Goal: Transaction & Acquisition: Purchase product/service

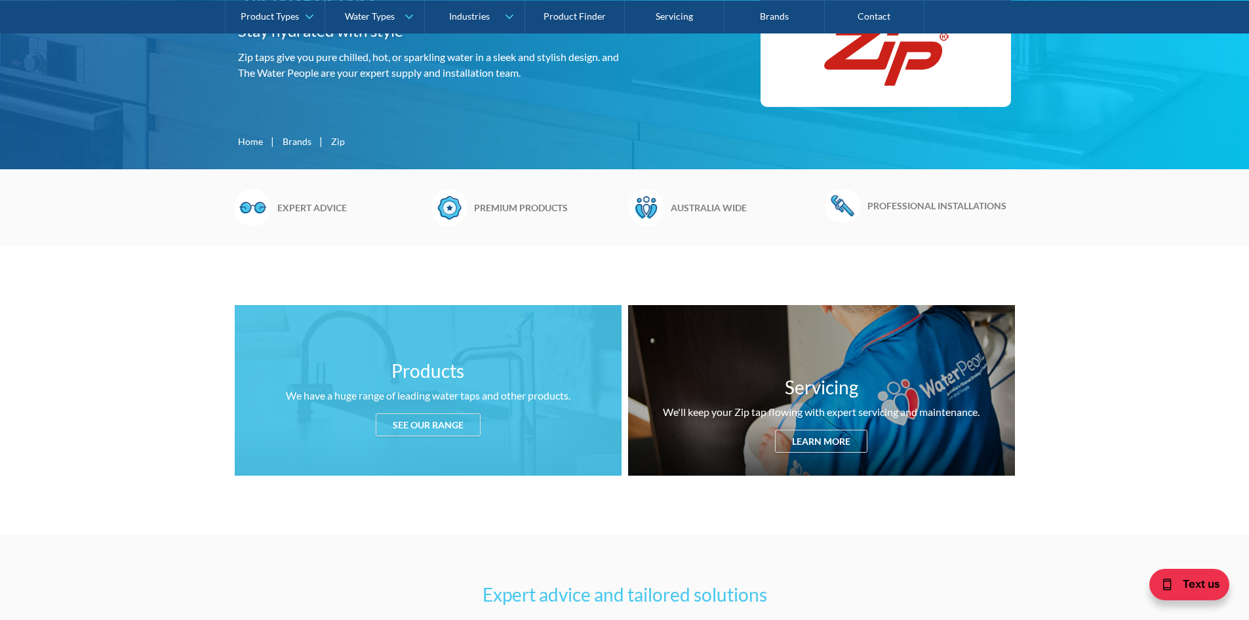
click at [434, 427] on div "See our range" at bounding box center [428, 424] width 105 height 23
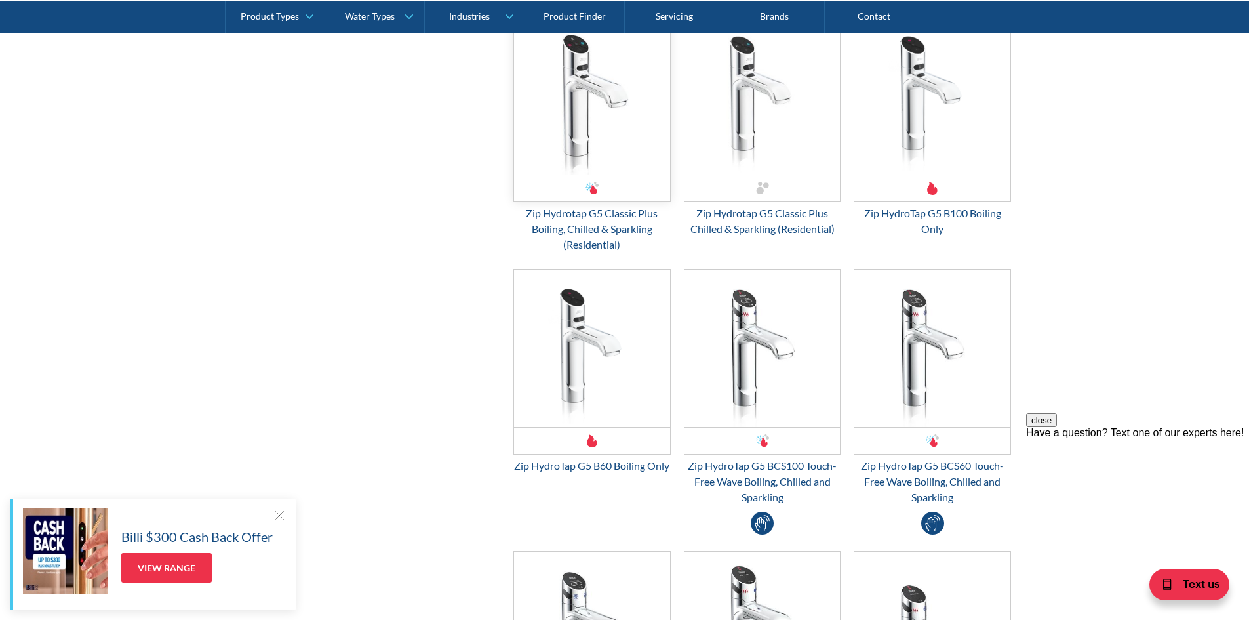
scroll to position [1998, 0]
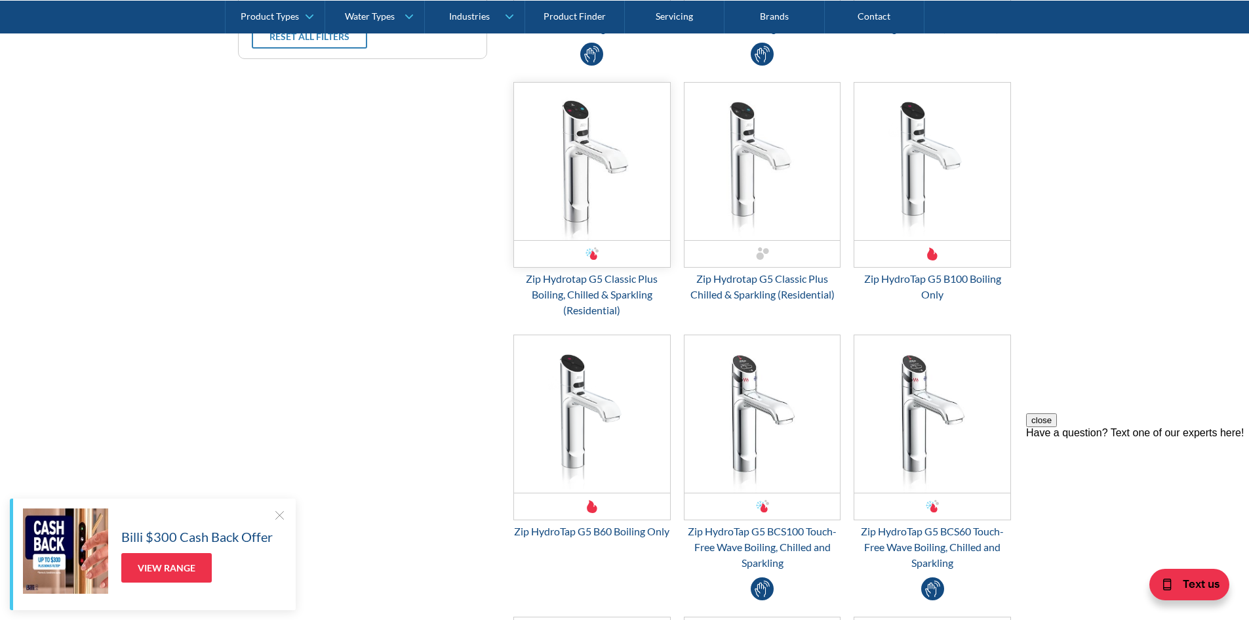
drag, startPoint x: 611, startPoint y: 189, endPoint x: 603, endPoint y: 193, distance: 8.6
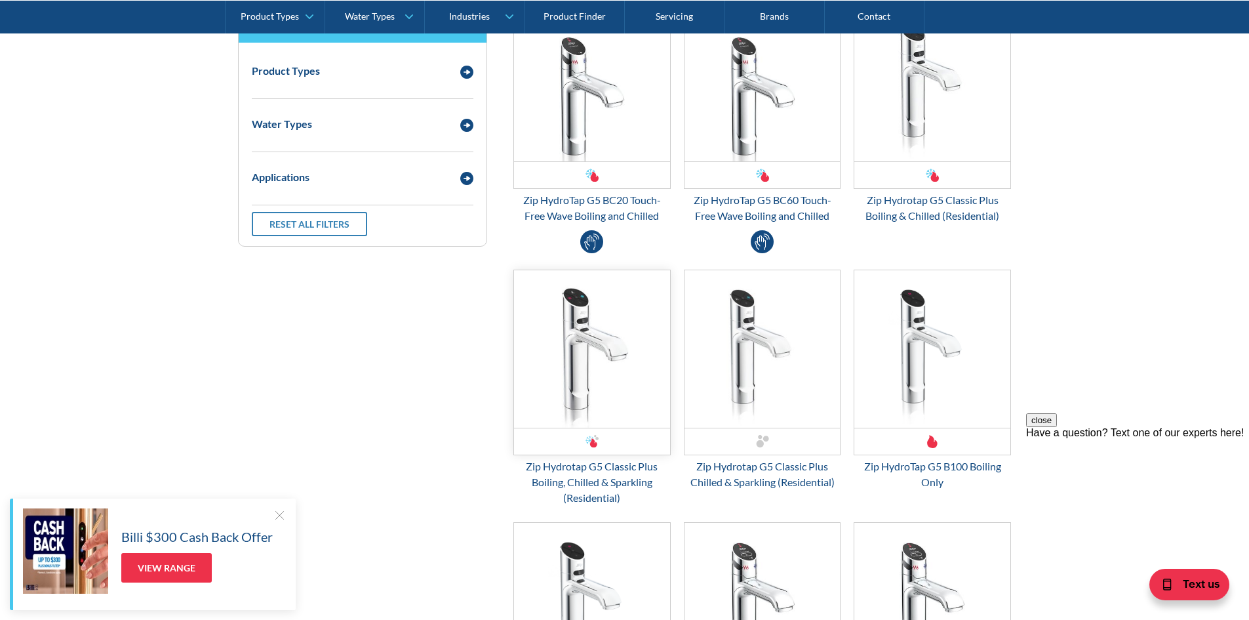
scroll to position [1802, 0]
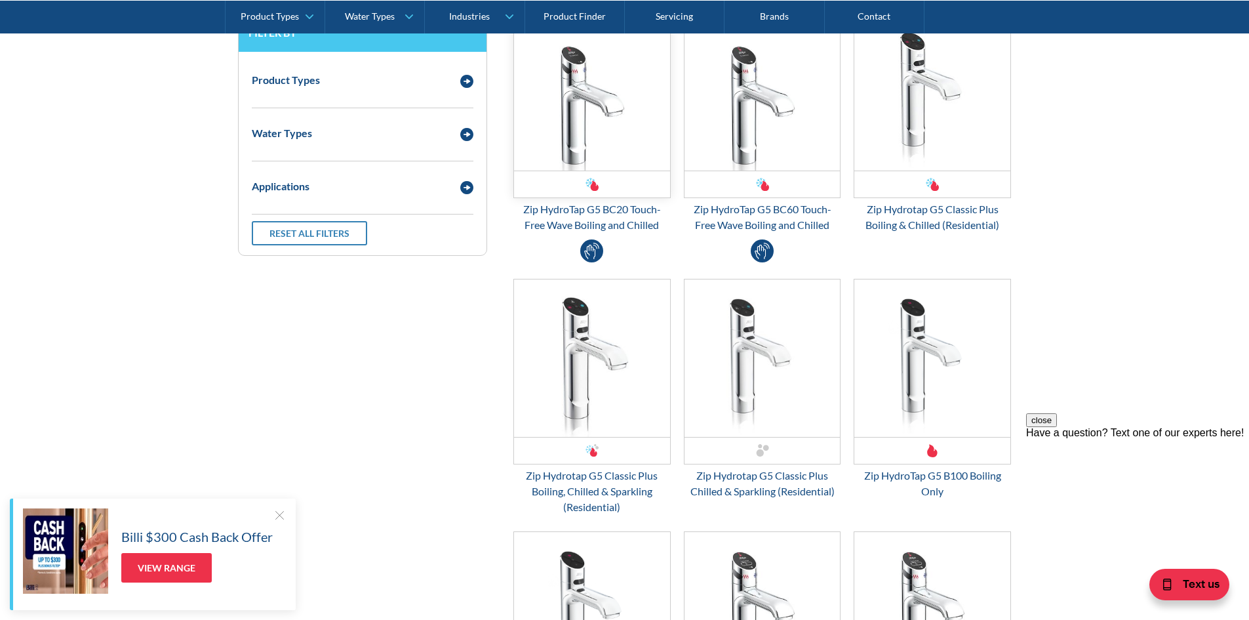
drag, startPoint x: 603, startPoint y: 193, endPoint x: 584, endPoint y: 183, distance: 22.3
click at [584, 183] on div "Email Form 3" at bounding box center [592, 184] width 156 height 27
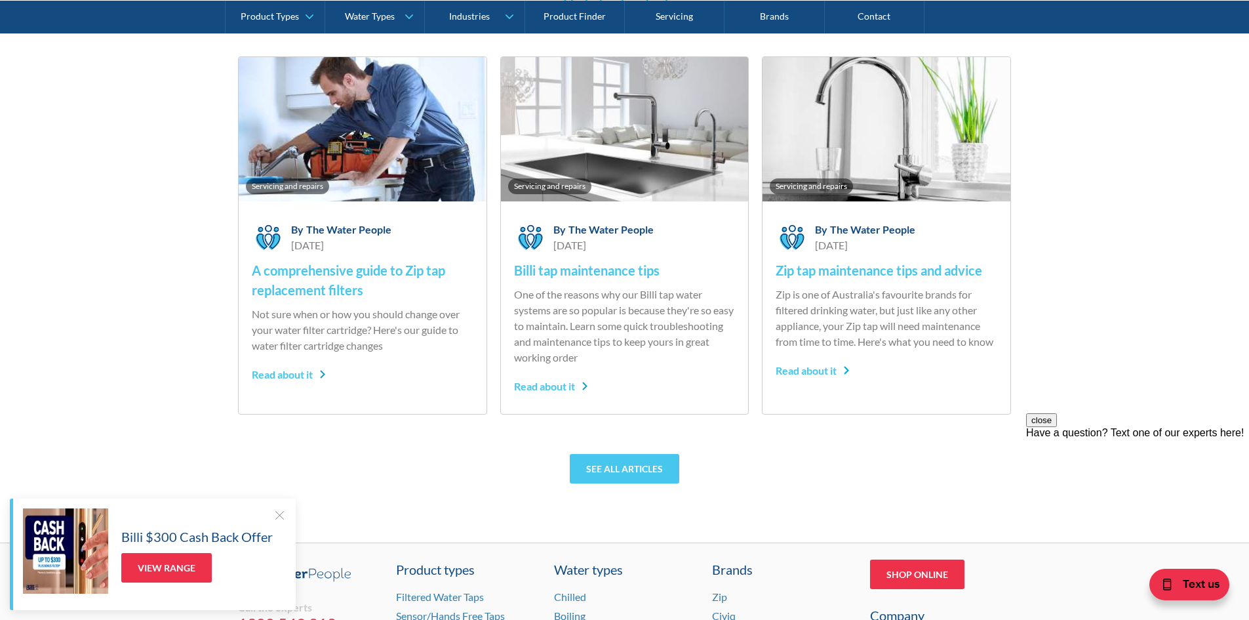
scroll to position [5475, 0]
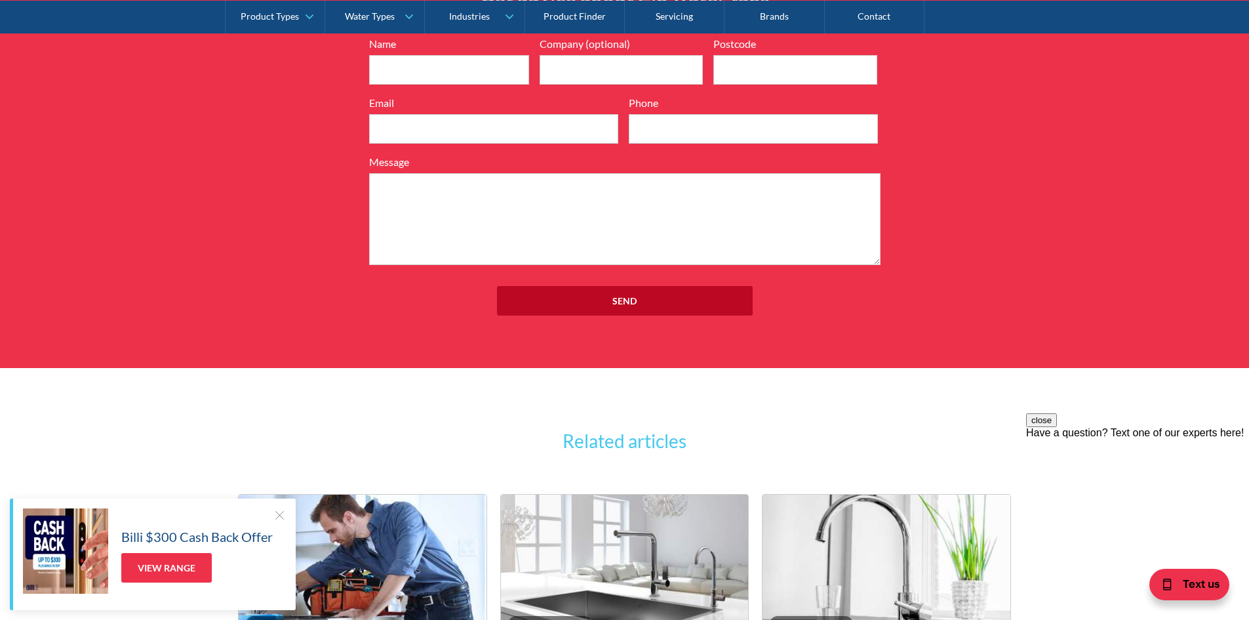
scroll to position [262, 0]
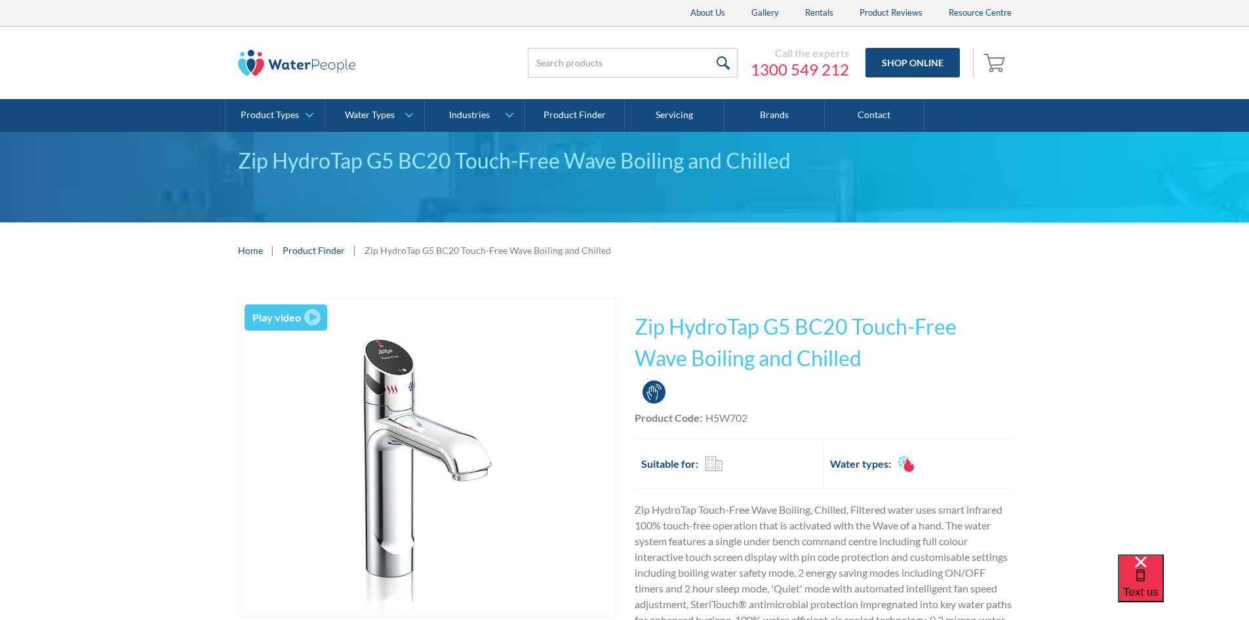
click at [377, 366] on img "open lightbox" at bounding box center [427, 457] width 318 height 318
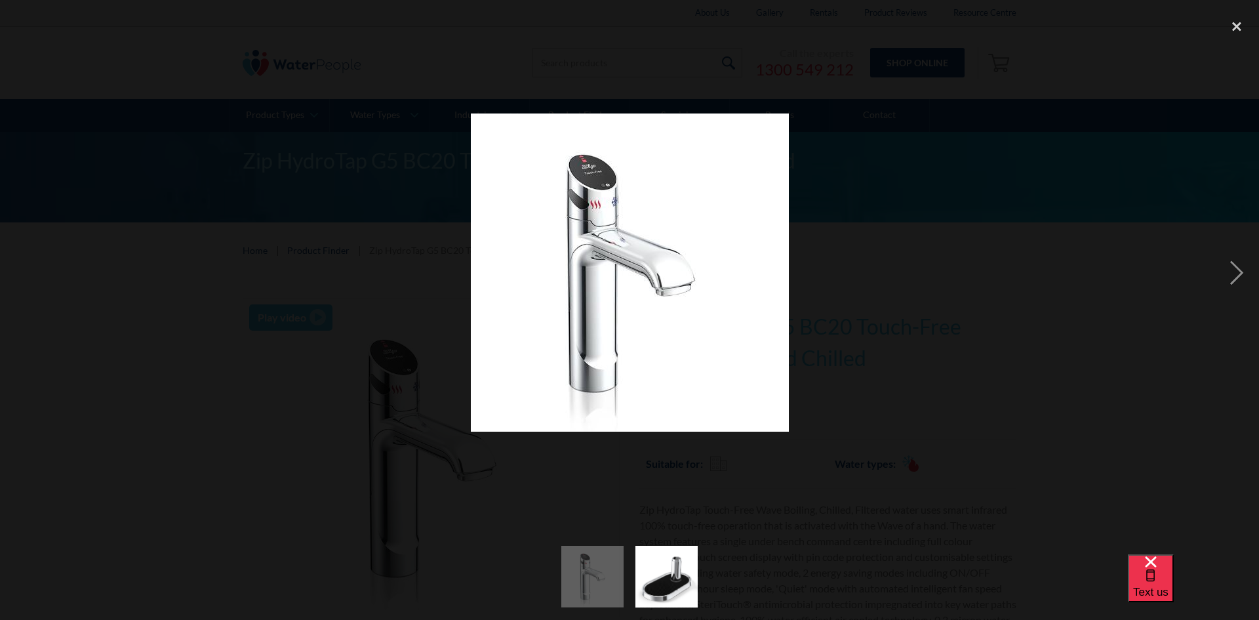
click at [642, 563] on img "show item 2 of 2" at bounding box center [667, 575] width 62 height 75
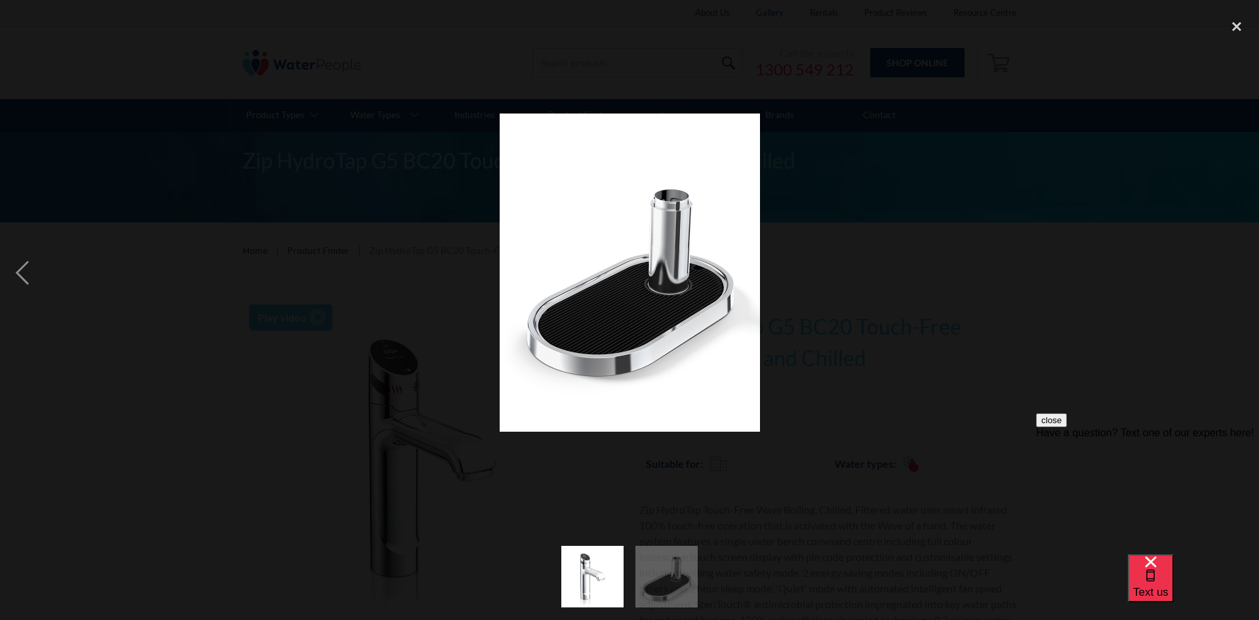
click at [584, 573] on img "show item 1 of 2" at bounding box center [592, 577] width 62 height 62
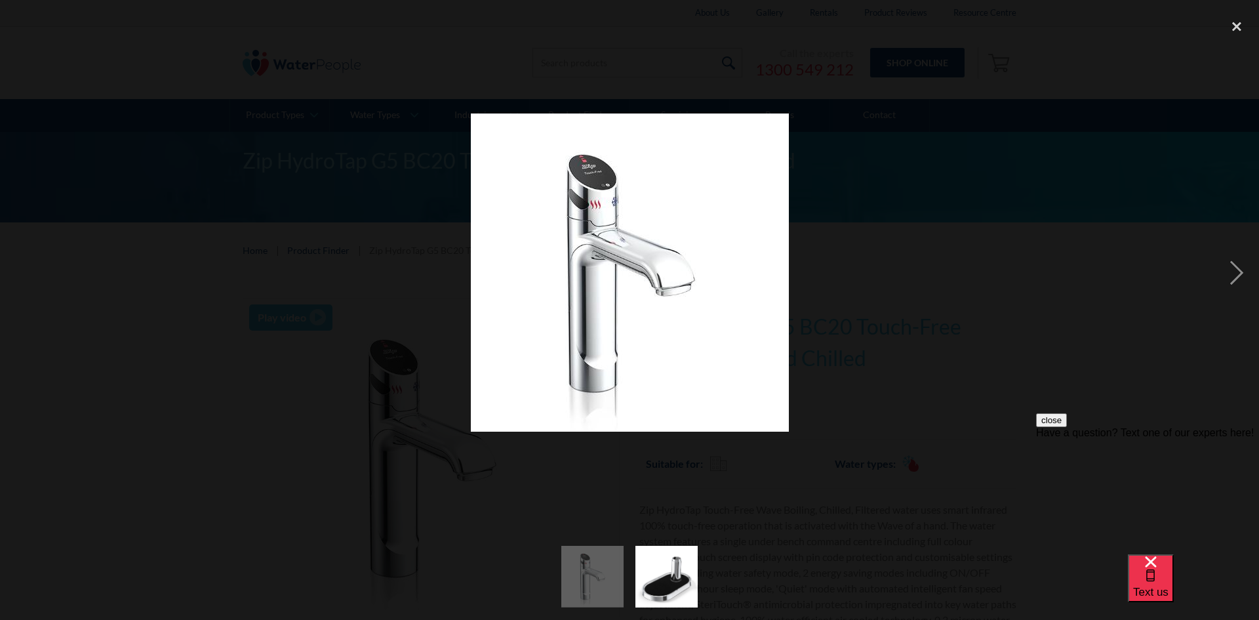
click at [674, 580] on img "show item 2 of 2" at bounding box center [667, 575] width 62 height 75
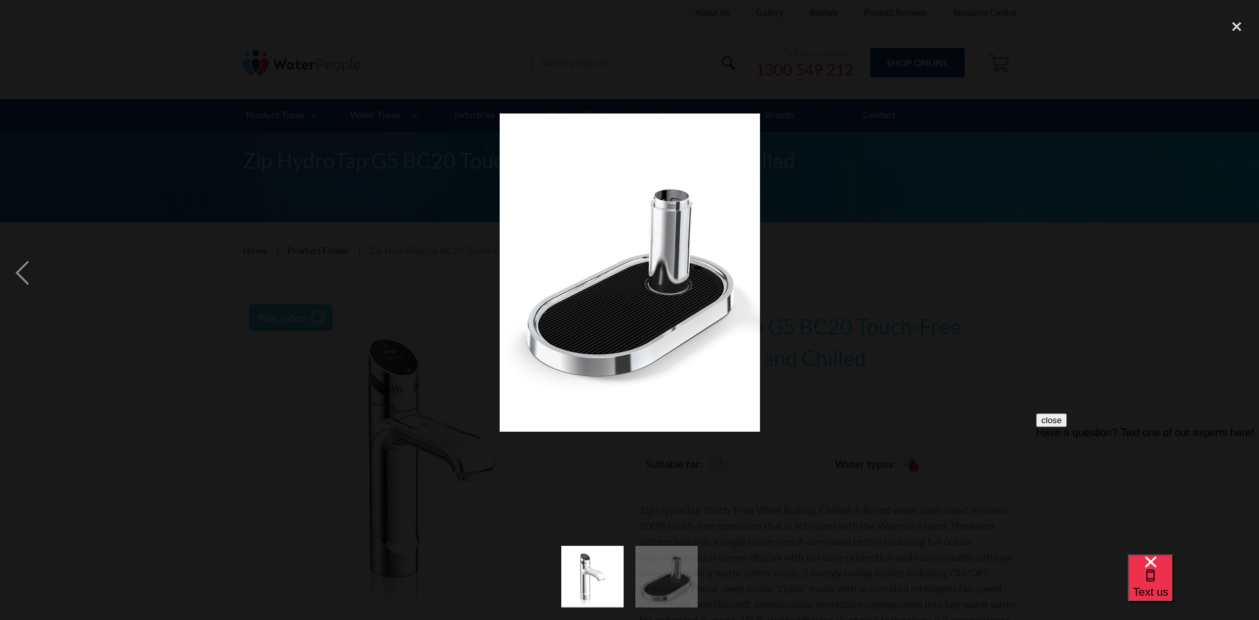
click at [983, 123] on div at bounding box center [629, 272] width 1259 height 521
